Goal: Answer question/provide support

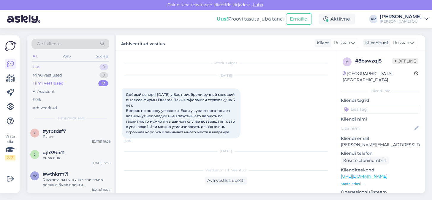
click at [73, 66] on div "Uus 0" at bounding box center [70, 67] width 78 height 8
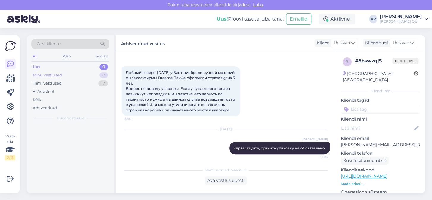
click at [73, 76] on div "Minu vestlused 0" at bounding box center [70, 75] width 78 height 8
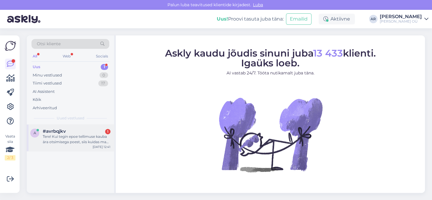
click at [66, 134] on div "Tere! Kui tegin epoe tellimuse kauba ära otsimisega poest, siis kuidas ma saan …" at bounding box center [77, 139] width 68 height 11
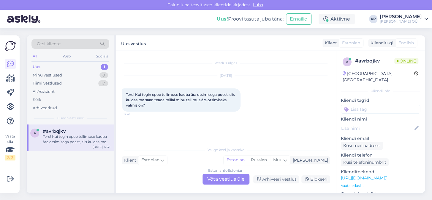
click at [225, 176] on div "Estonian to Estonian Võta vestlus üle" at bounding box center [226, 178] width 47 height 11
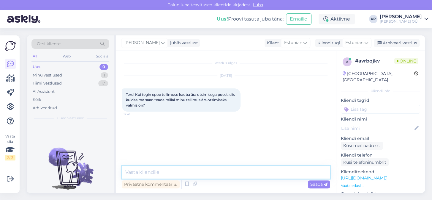
click at [226, 173] on textarea at bounding box center [226, 172] width 208 height 12
click at [226, 172] on textarea at bounding box center [226, 172] width 208 height 12
type textarea "Tere! Kauplus saadab SMS"
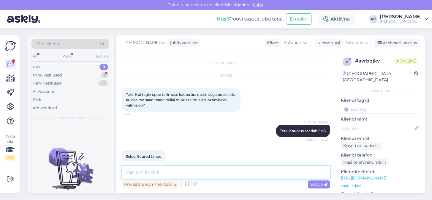
scroll to position [9, 0]
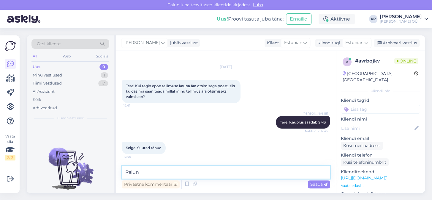
type textarea "Palun!"
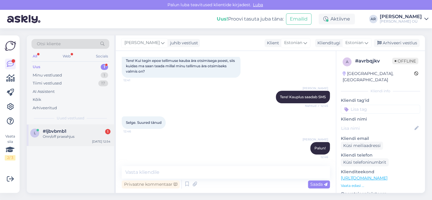
click at [82, 134] on div "Onn/off praeahjus" at bounding box center [77, 136] width 68 height 5
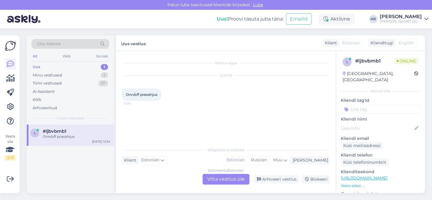
click at [229, 175] on div "Estonian to Estonian Võta vestlus üle" at bounding box center [226, 178] width 47 height 11
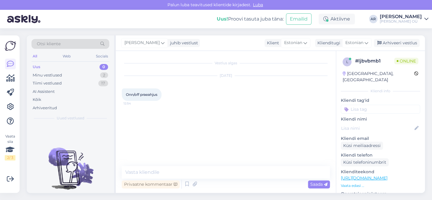
click at [386, 175] on link "https://onoff.ee/et/mikrolaineahjud/7604-samsung-ms23k3614akba-20108134-8806090…" at bounding box center [364, 177] width 47 height 5
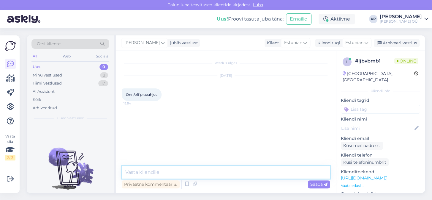
click at [187, 171] on textarea at bounding box center [226, 172] width 208 height 12
type textarea "Tere! Kuidas saan aidata?"
